Goal: Task Accomplishment & Management: Use online tool/utility

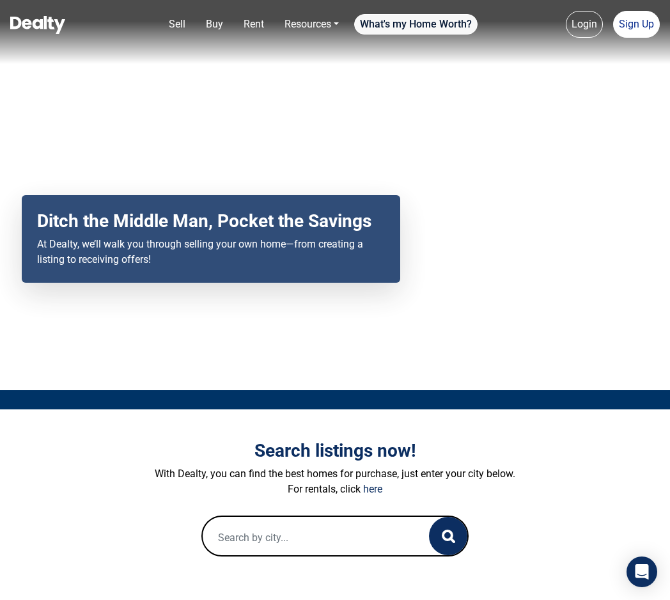
click at [419, 24] on link "What's my Home Worth?" at bounding box center [415, 24] width 123 height 20
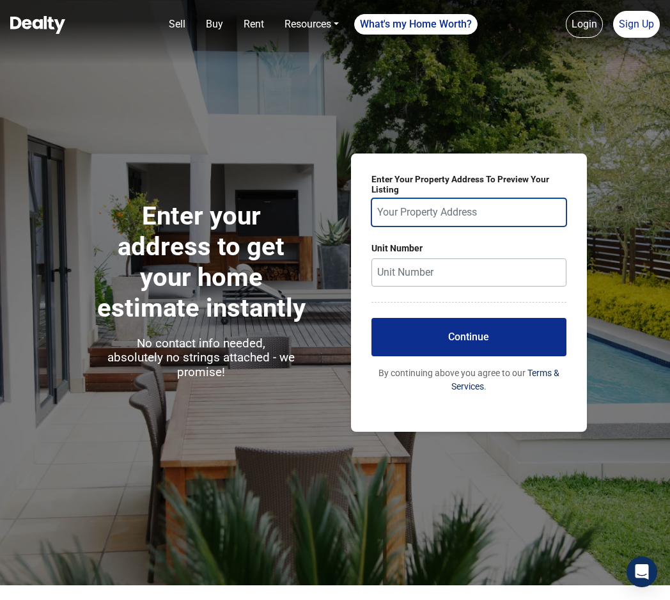
click at [447, 211] on input "text" at bounding box center [468, 212] width 195 height 28
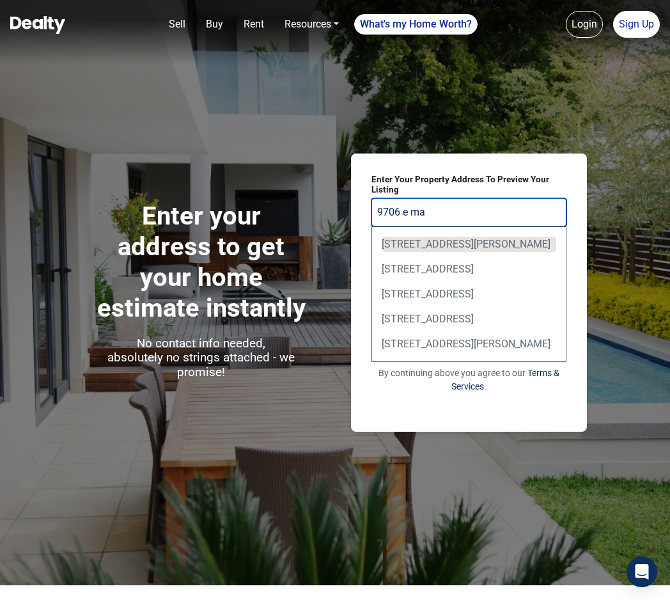
click at [435, 246] on div "[STREET_ADDRESS][PERSON_NAME]" at bounding box center [469, 244] width 175 height 15
type input "[STREET_ADDRESS][PERSON_NAME]"
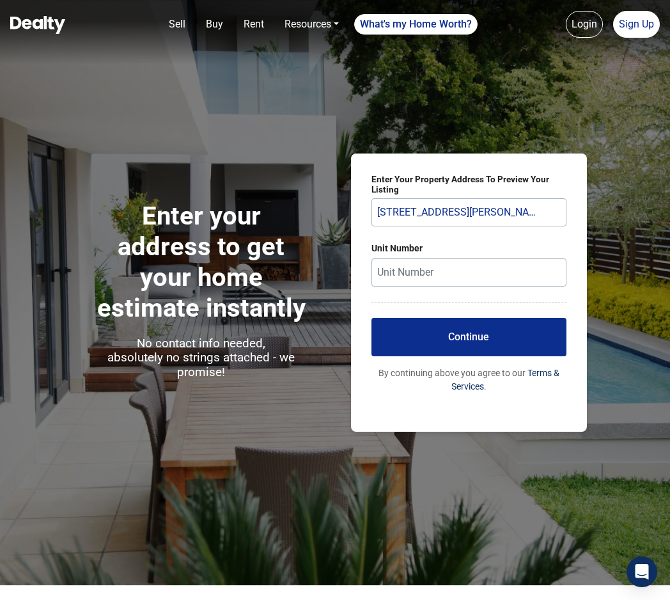
click at [448, 329] on button "Continue" at bounding box center [468, 337] width 195 height 38
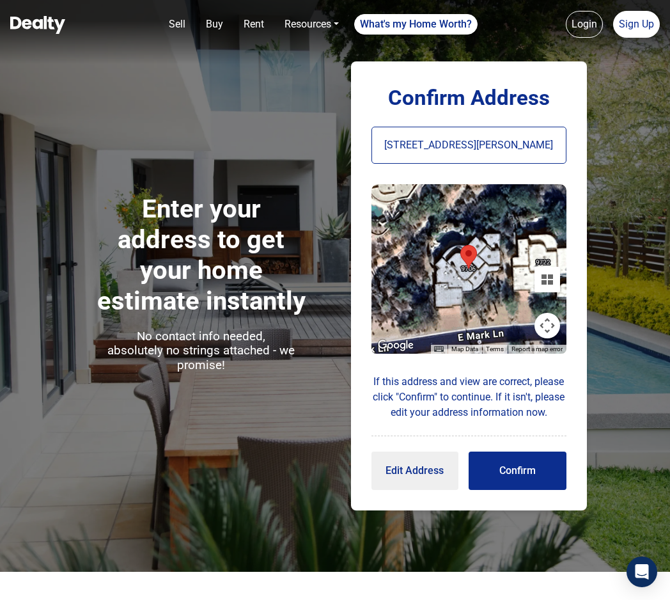
click at [515, 488] on button "Confirm" at bounding box center [518, 470] width 98 height 38
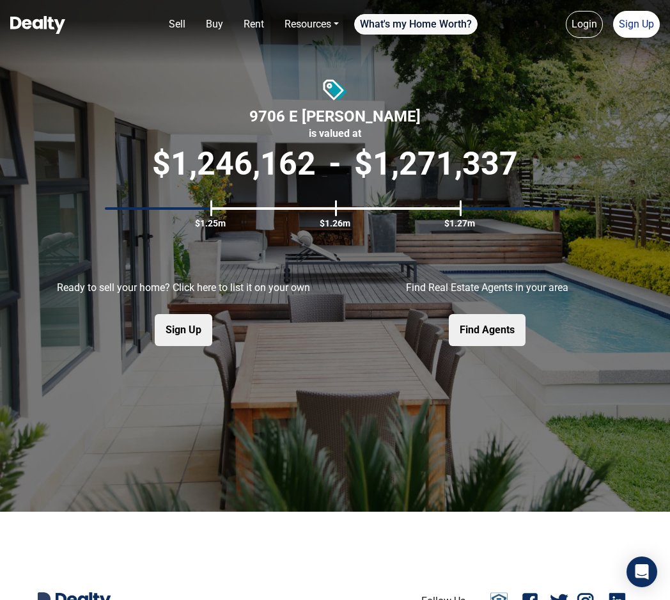
click at [430, 27] on link "What's my Home Worth?" at bounding box center [415, 24] width 123 height 20
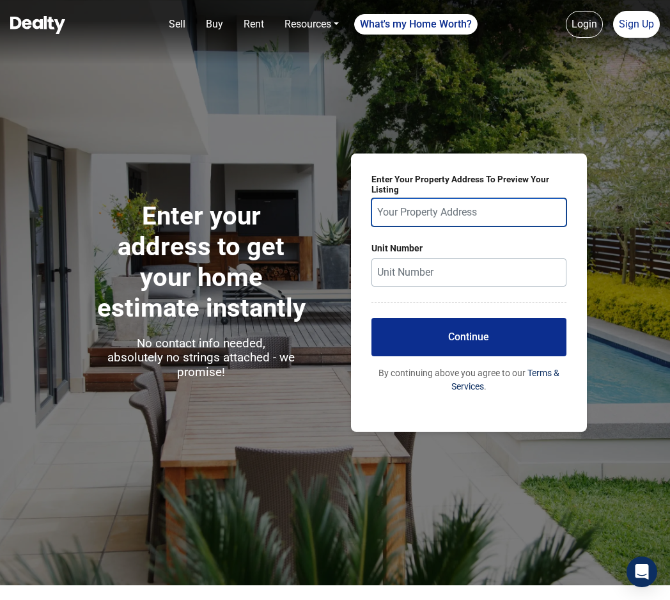
click at [422, 215] on input "text" at bounding box center [468, 212] width 195 height 28
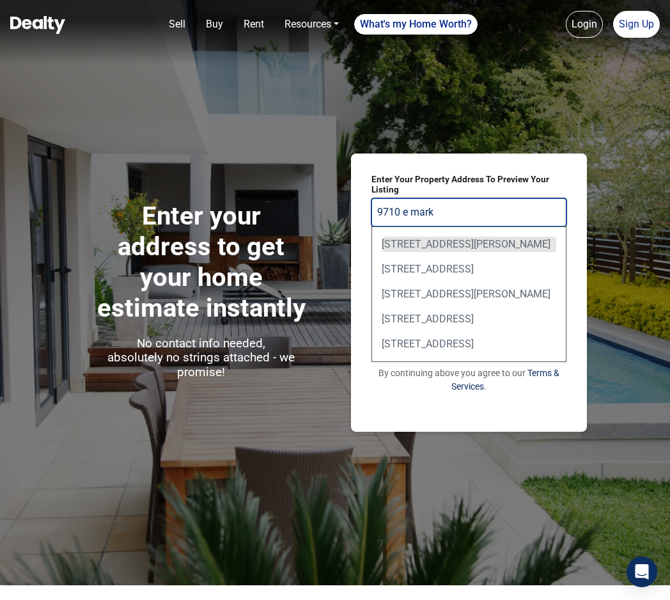
click at [409, 242] on div "[STREET_ADDRESS][PERSON_NAME]" at bounding box center [469, 244] width 175 height 15
type input "[STREET_ADDRESS][PERSON_NAME]"
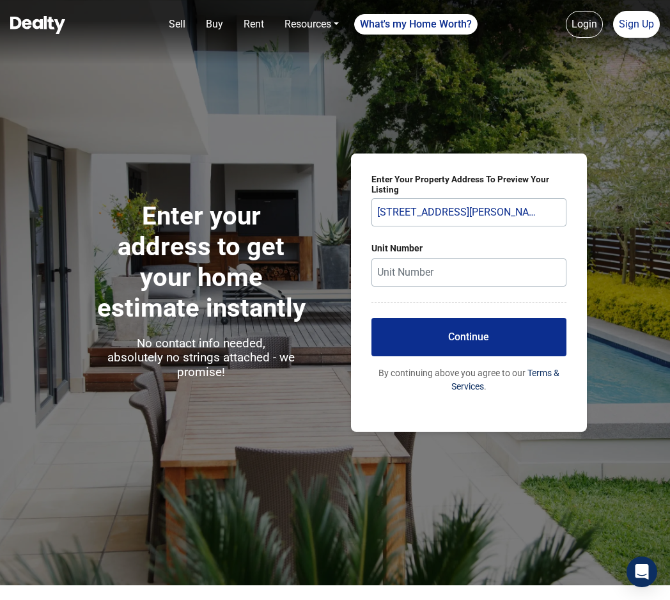
click at [446, 342] on button "Continue" at bounding box center [468, 337] width 195 height 38
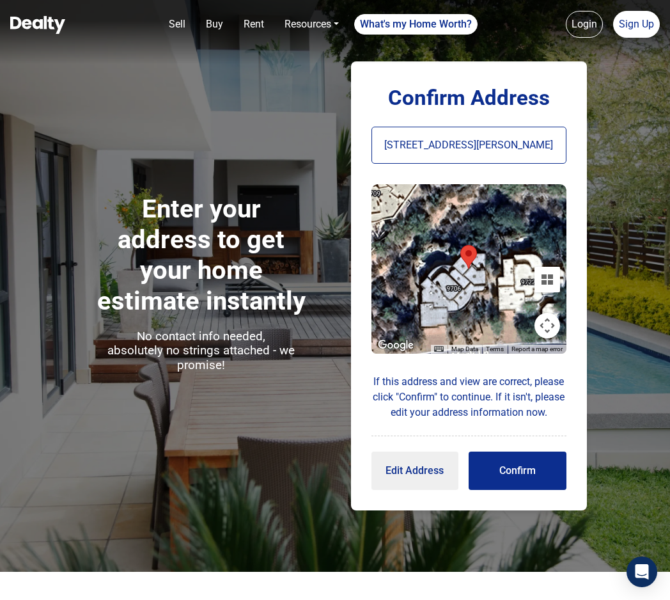
click at [405, 476] on button "Edit Address" at bounding box center [415, 470] width 88 height 38
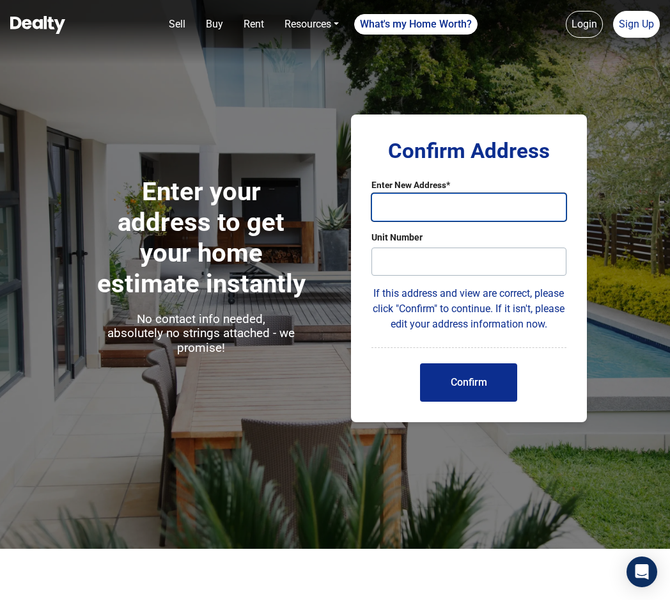
click at [417, 209] on input "text" at bounding box center [468, 207] width 195 height 28
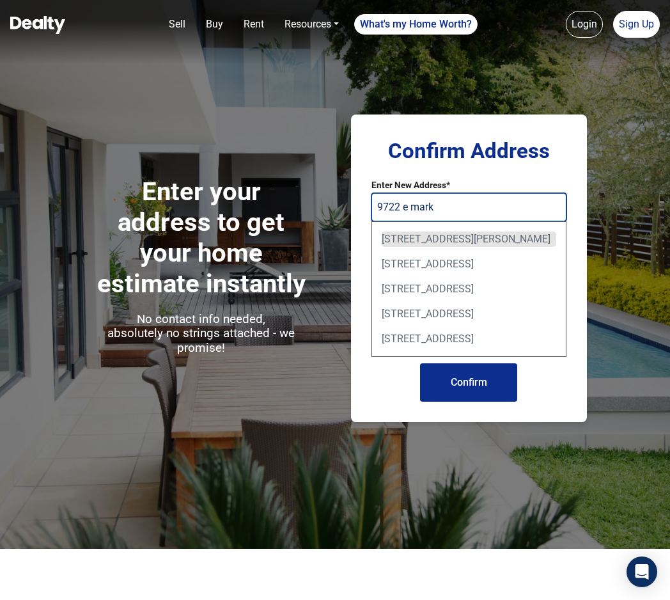
click at [421, 237] on div "[STREET_ADDRESS][PERSON_NAME]" at bounding box center [469, 238] width 175 height 15
type input "[STREET_ADDRESS][PERSON_NAME]"
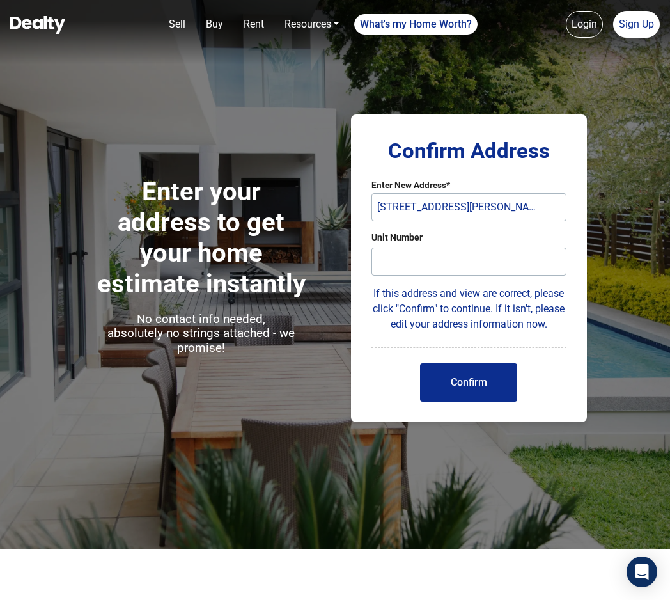
click at [472, 380] on button "Confirm" at bounding box center [469, 382] width 98 height 38
